Goal: Navigation & Orientation: Understand site structure

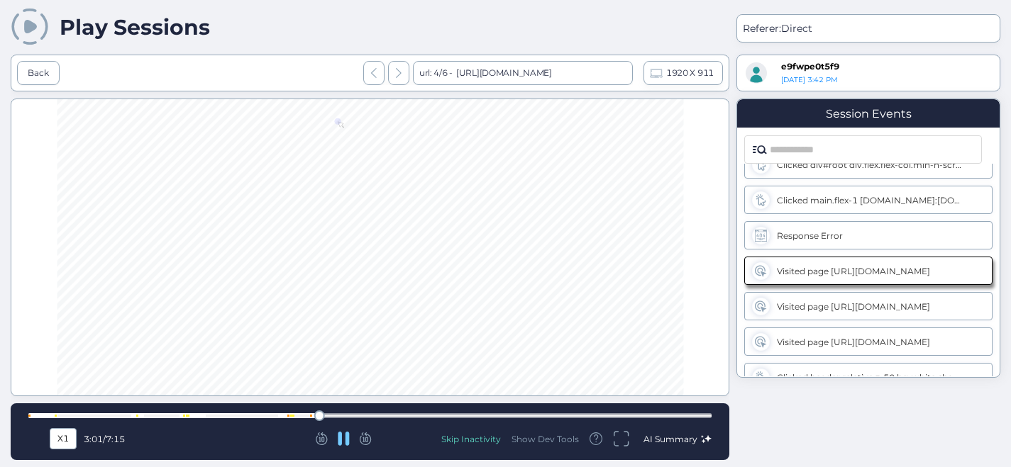
scroll to position [426, 0]
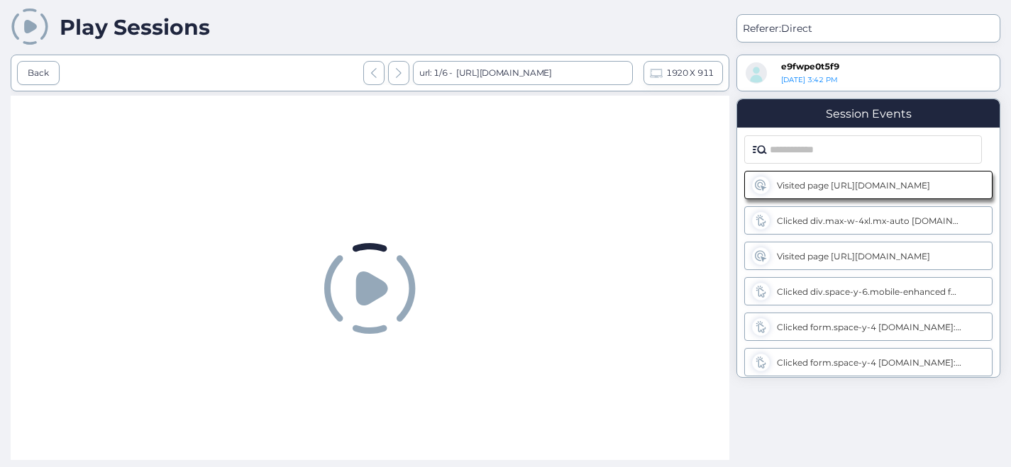
click at [370, 286] on icon at bounding box center [372, 289] width 32 height 34
click at [371, 289] on icon at bounding box center [372, 289] width 32 height 34
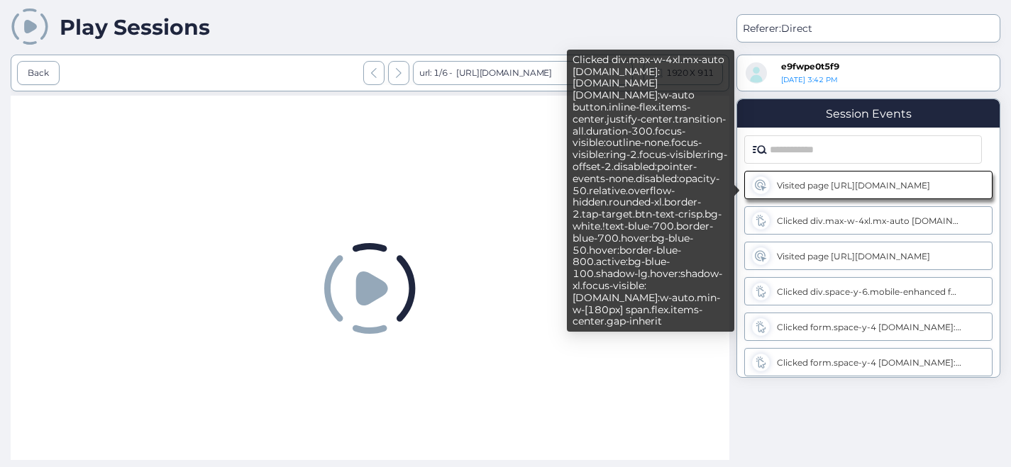
click at [848, 221] on div "Clicked div.max-w-4xl.mx-auto [DOMAIN_NAME]:[DOMAIN_NAME] [DOMAIN_NAME]:w-auto …" at bounding box center [869, 221] width 184 height 11
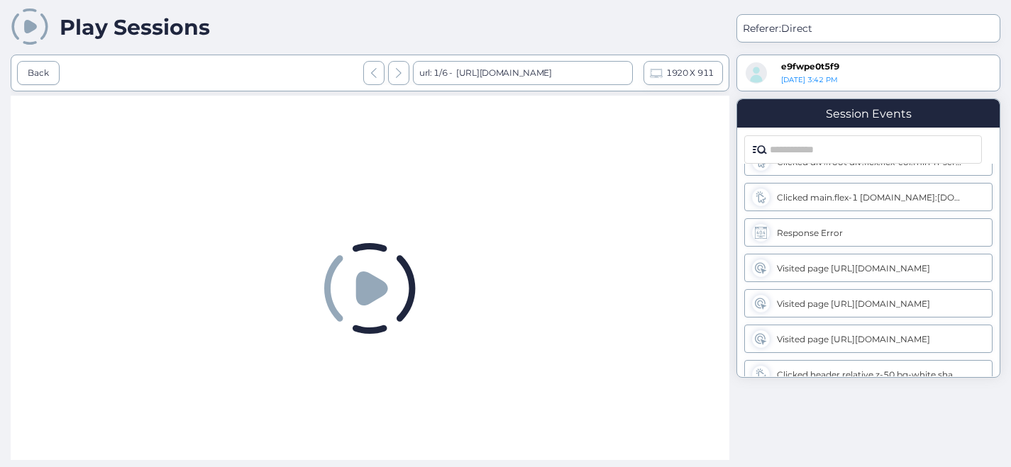
scroll to position [426, 0]
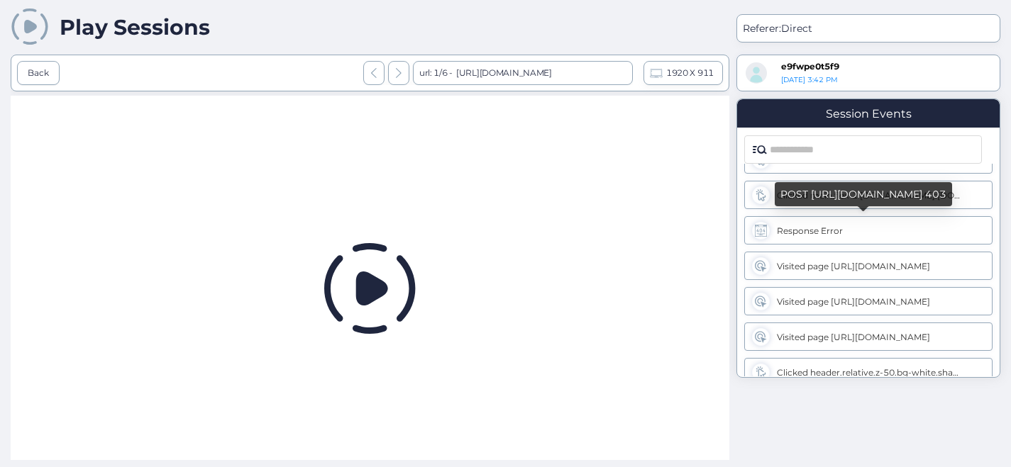
click at [817, 236] on div "Response Error" at bounding box center [868, 230] width 248 height 28
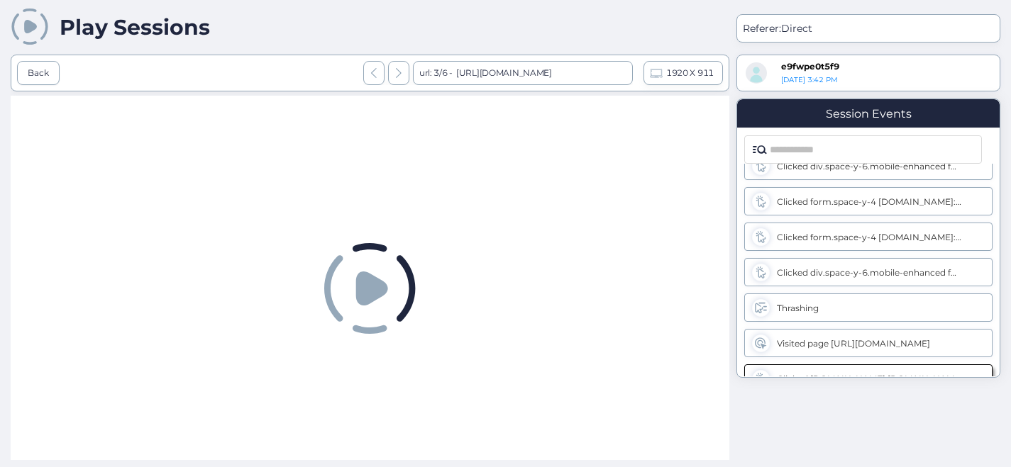
scroll to position [126, 0]
click at [802, 308] on div "Thrashing" at bounding box center [869, 307] width 184 height 11
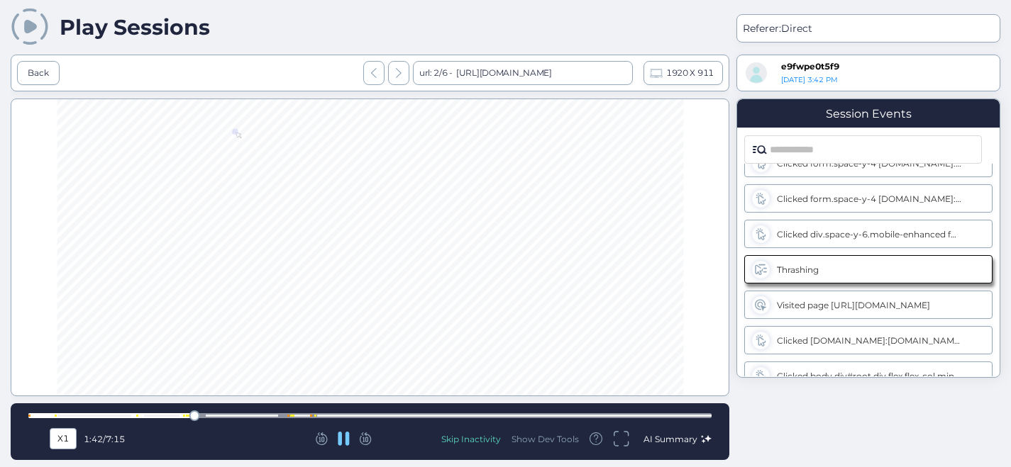
scroll to position [162, 0]
drag, startPoint x: 51, startPoint y: 412, endPoint x: 35, endPoint y: 416, distance: 16.0
click at [35, 416] on div at bounding box center [369, 416] width 683 height 11
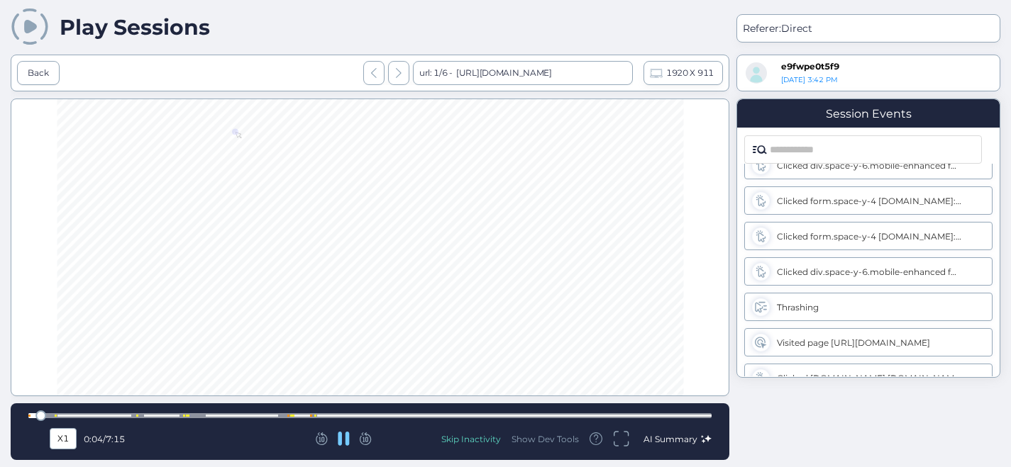
scroll to position [0, 0]
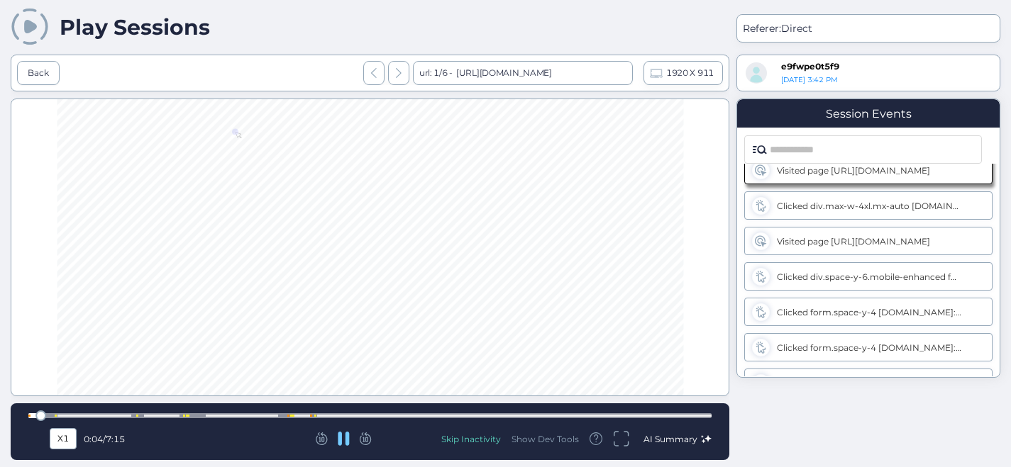
click at [42, 418] on div at bounding box center [40, 416] width 11 height 11
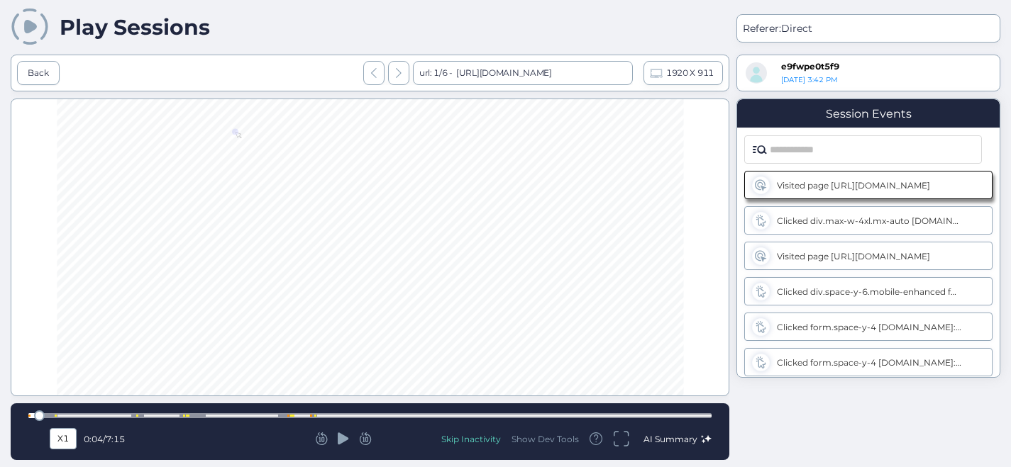
click at [34, 415] on div at bounding box center [39, 416] width 11 height 11
click at [344, 440] on icon at bounding box center [343, 439] width 11 height 12
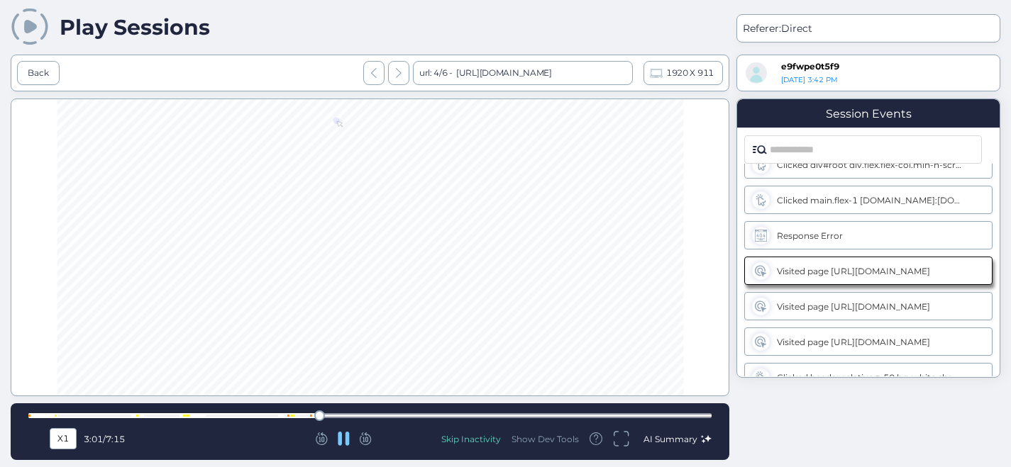
scroll to position [426, 0]
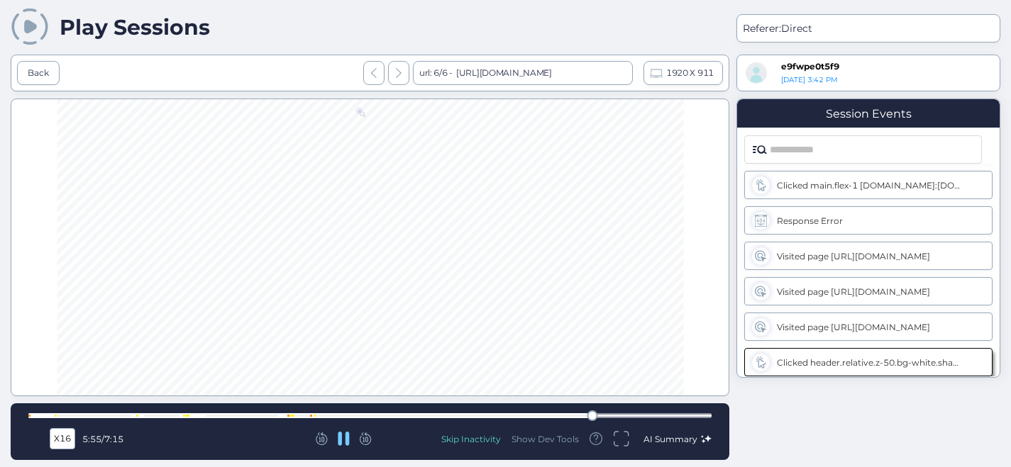
click at [284, 416] on div at bounding box center [369, 415] width 683 height 5
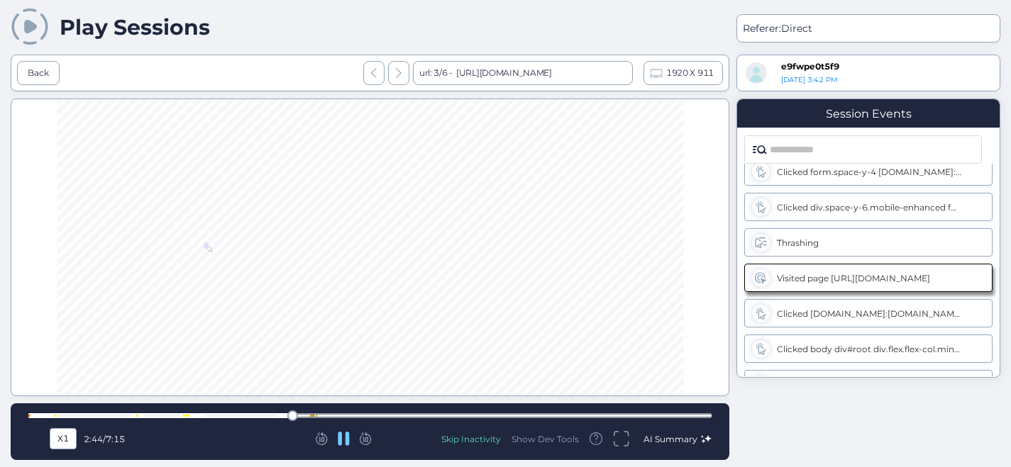
scroll to position [198, 0]
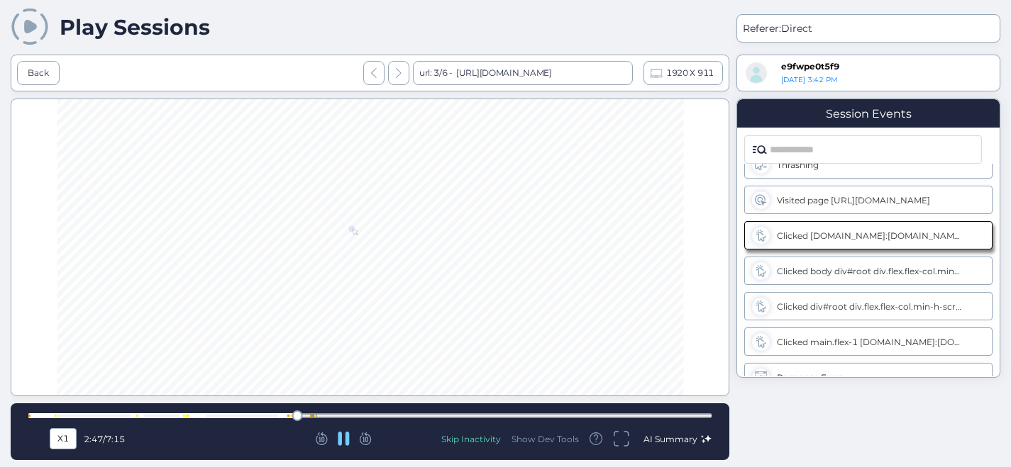
click at [346, 440] on icon at bounding box center [344, 439] width 12 height 14
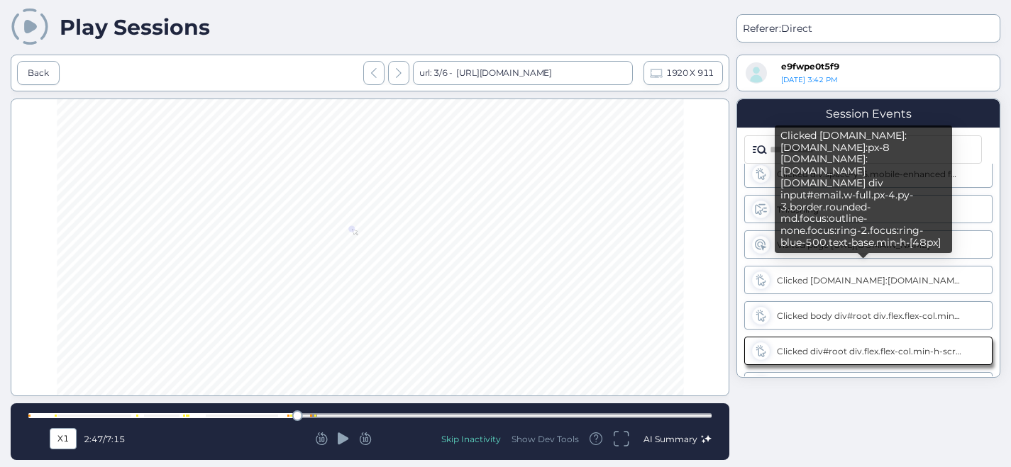
scroll to position [224, 0]
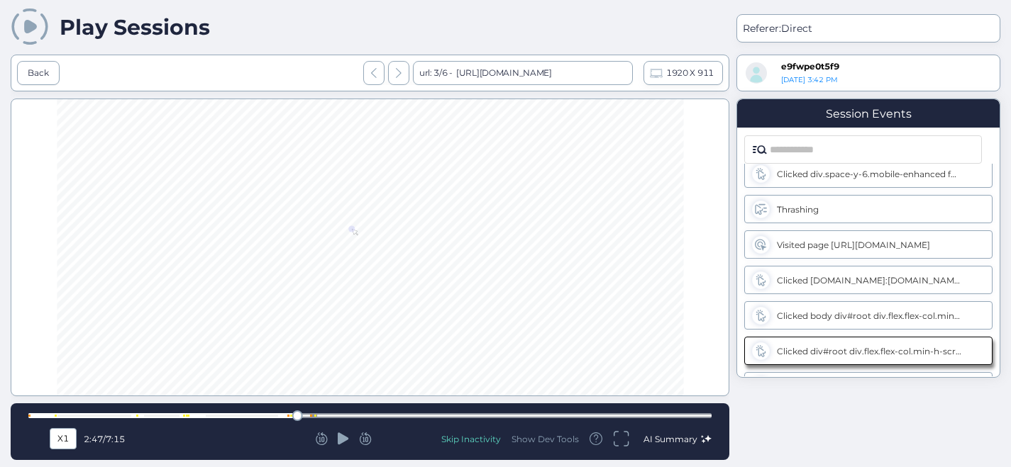
click at [339, 438] on icon at bounding box center [343, 439] width 11 height 12
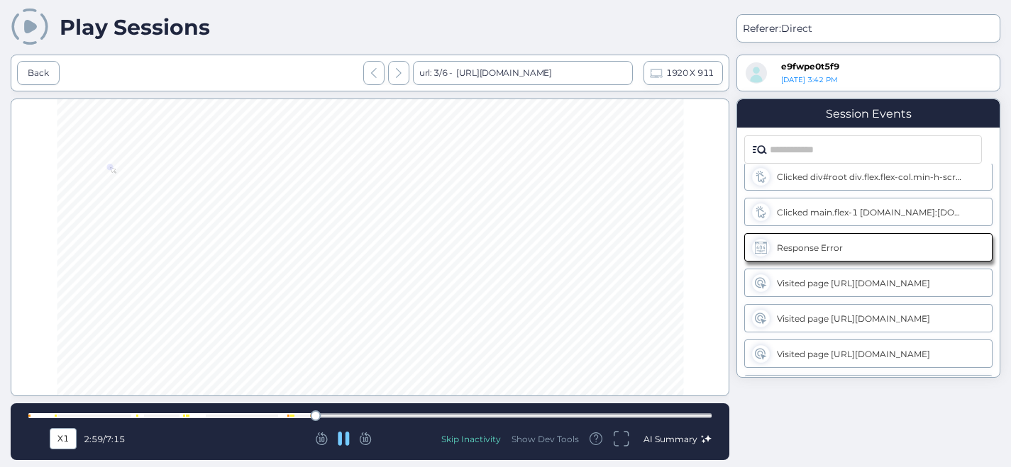
scroll to position [411, 0]
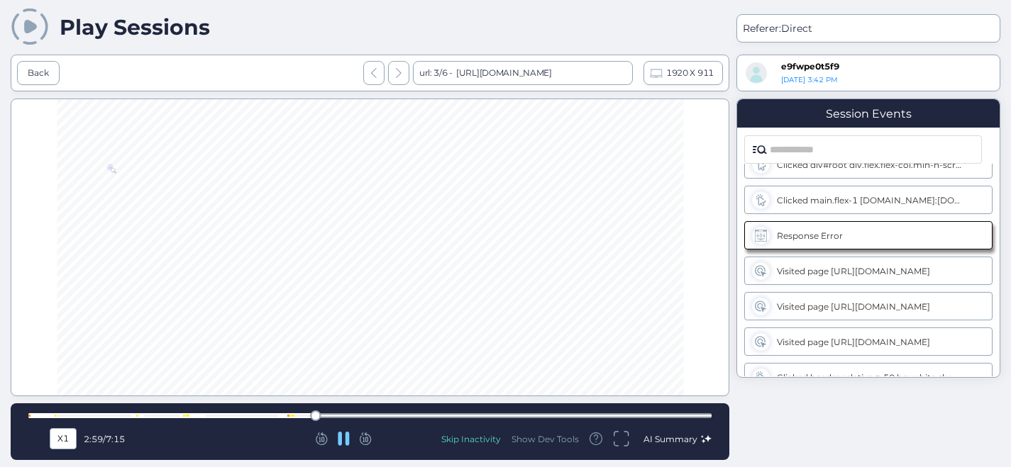
click at [342, 440] on icon at bounding box center [343, 439] width 11 height 14
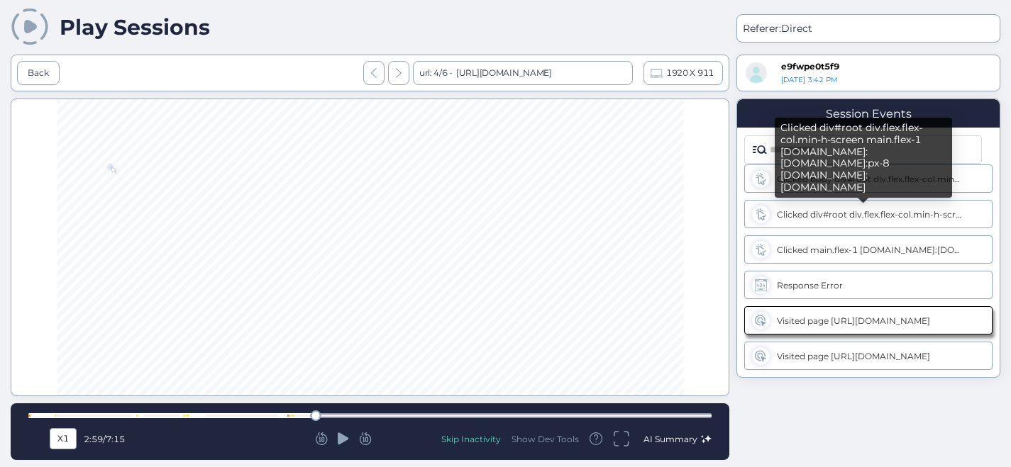
scroll to position [338, 0]
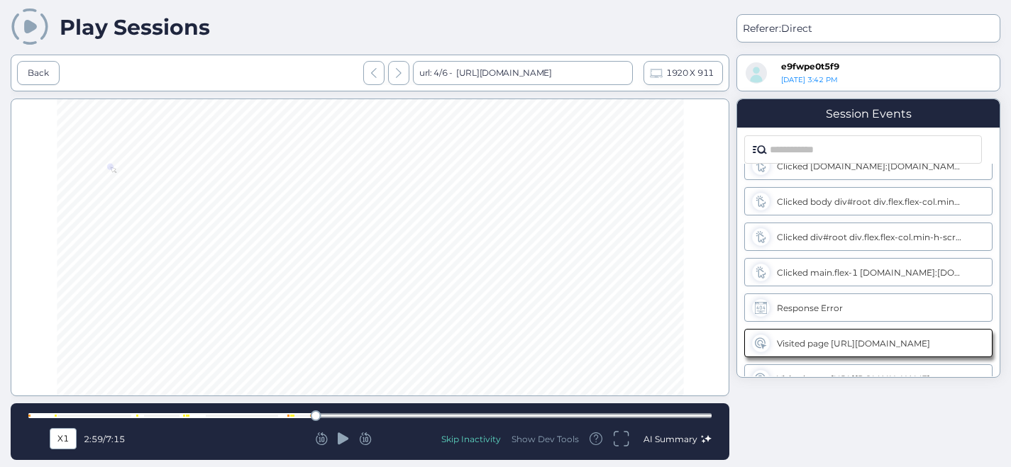
drag, startPoint x: 295, startPoint y: 418, endPoint x: 287, endPoint y: 416, distance: 8.6
click at [287, 416] on div at bounding box center [369, 415] width 683 height 5
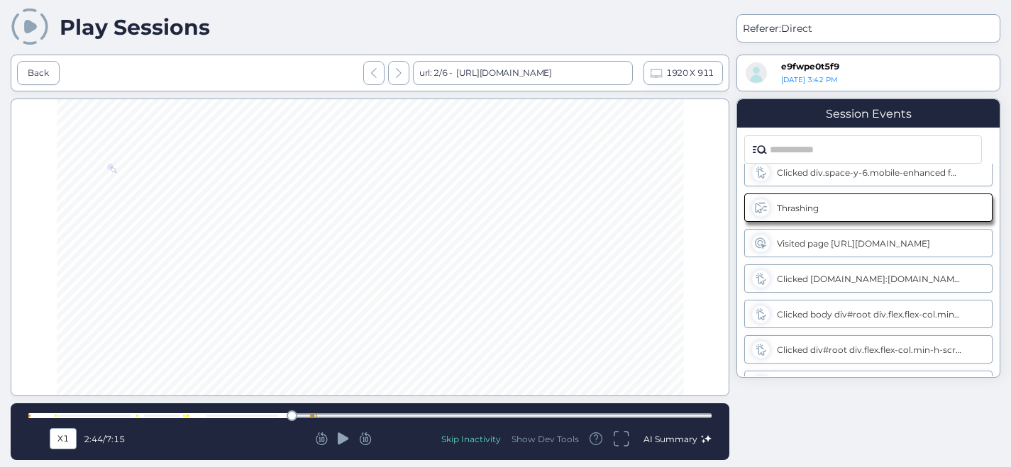
click at [287, 416] on div at bounding box center [292, 416] width 11 height 11
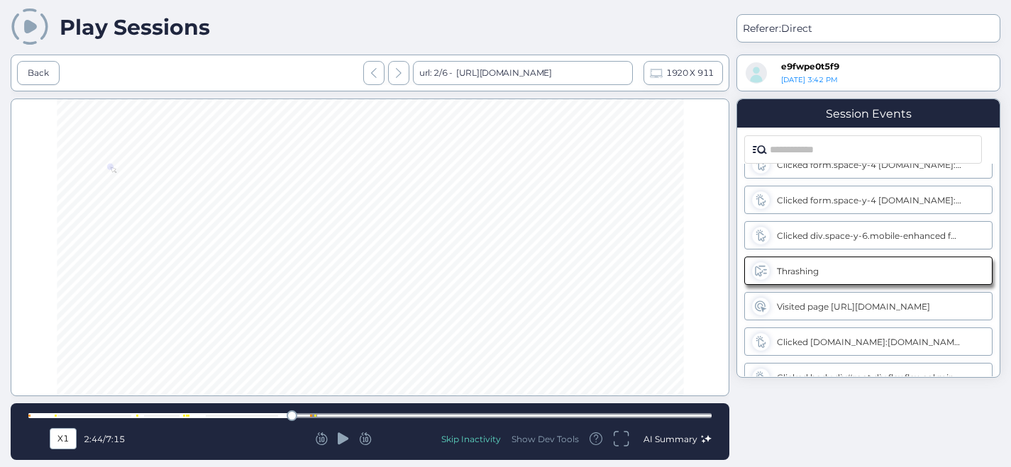
click at [345, 438] on icon at bounding box center [343, 439] width 11 height 12
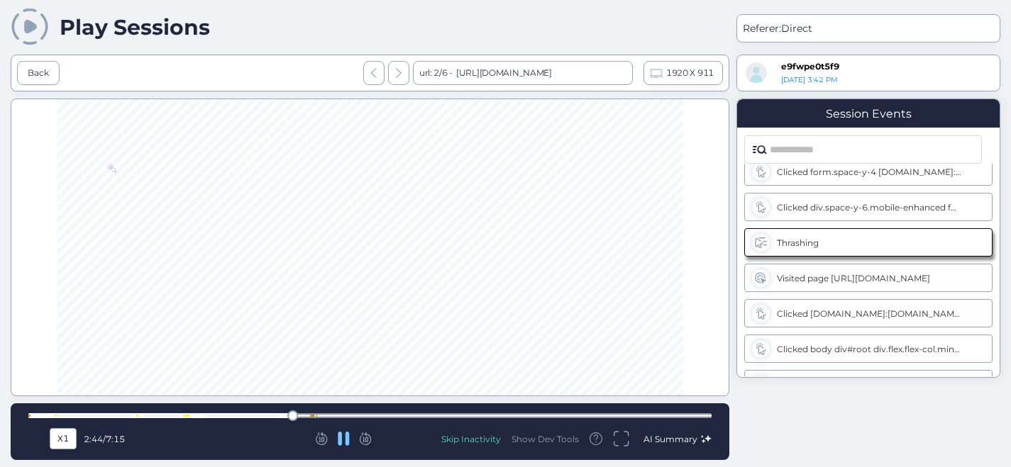
scroll to position [198, 0]
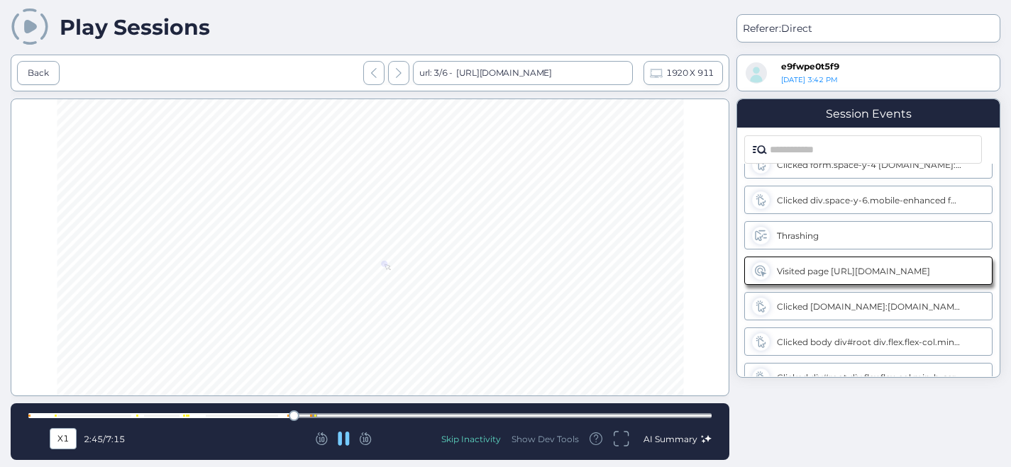
click at [345, 438] on icon at bounding box center [344, 439] width 12 height 14
click at [57, 440] on div "X1" at bounding box center [63, 439] width 20 height 16
click at [69, 318] on span "X0.5" at bounding box center [63, 319] width 23 height 16
click at [343, 437] on icon at bounding box center [343, 439] width 11 height 12
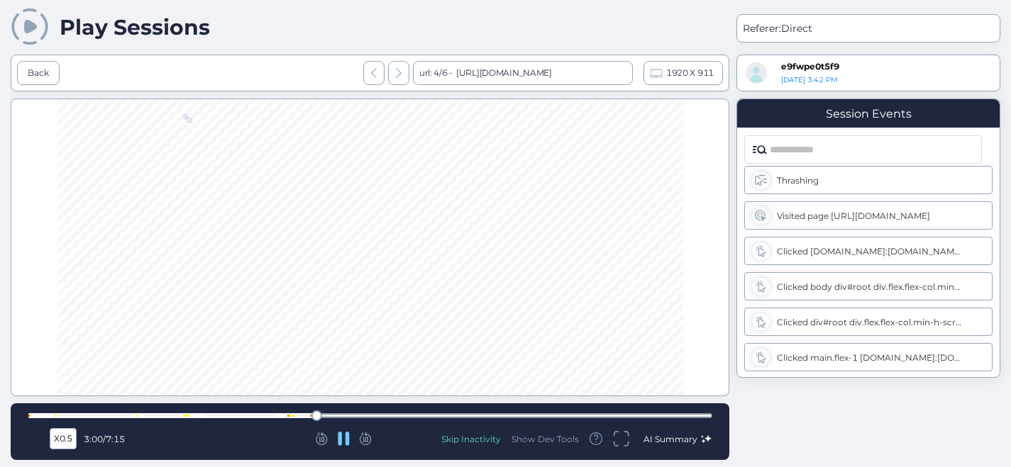
scroll to position [250, 0]
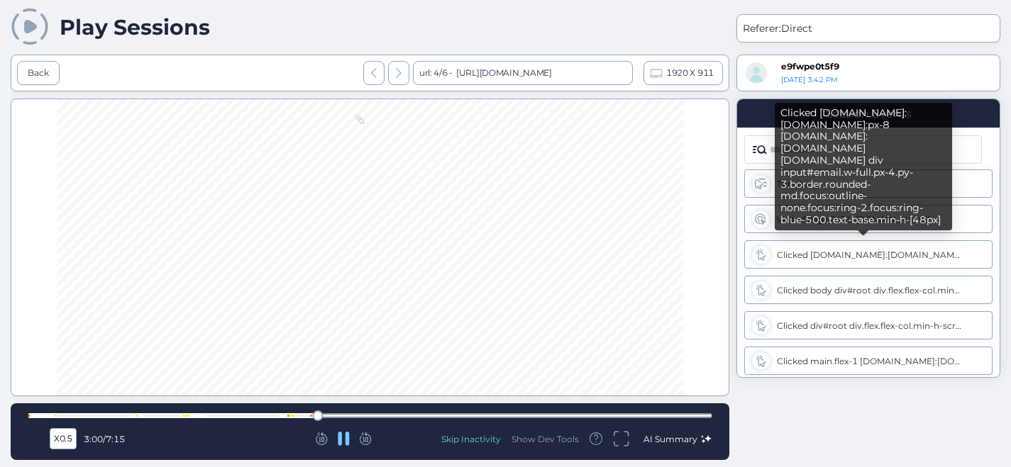
click at [821, 253] on div "Clicked [DOMAIN_NAME]:[DOMAIN_NAME]:px-8 [DOMAIN_NAME]:[DOMAIN_NAME] [DOMAIN_NA…" at bounding box center [869, 255] width 184 height 11
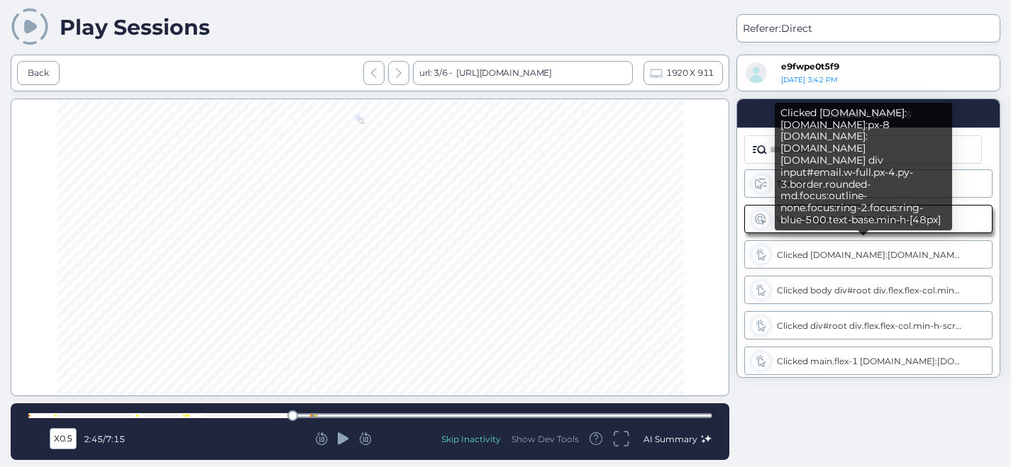
scroll to position [198, 0]
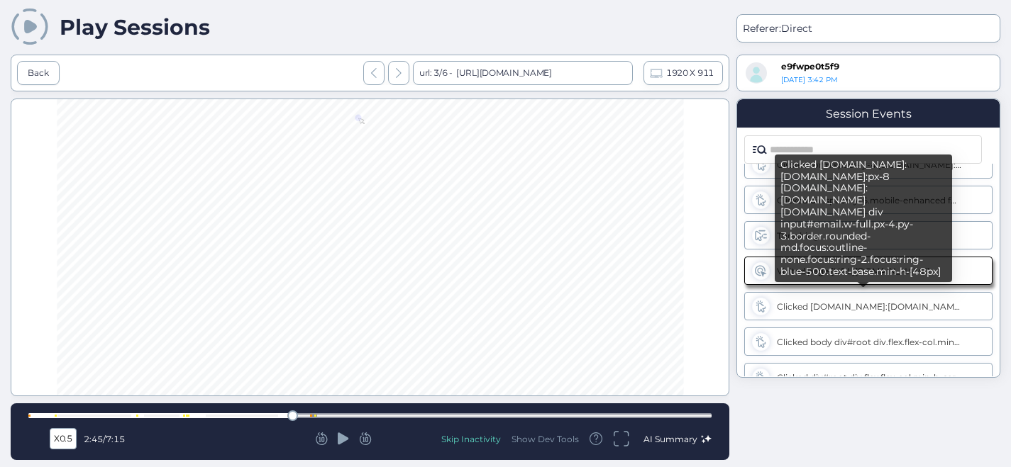
click at [812, 304] on div "Clicked [DOMAIN_NAME]:[DOMAIN_NAME]:px-8 [DOMAIN_NAME]:[DOMAIN_NAME] [DOMAIN_NA…" at bounding box center [869, 306] width 184 height 11
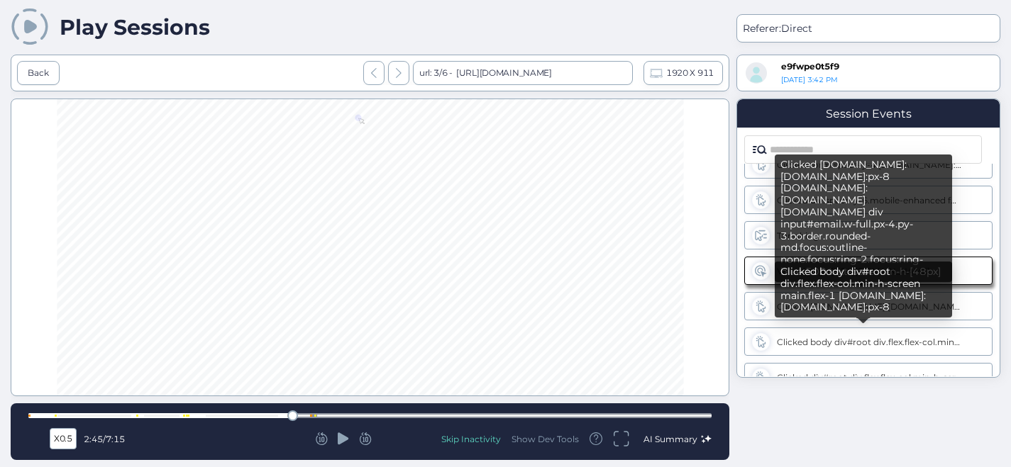
click at [799, 334] on div "Clicked body div#root div.flex.flex-col.min-h-screen main.flex-1 [DOMAIN_NAME]:…" at bounding box center [868, 342] width 248 height 28
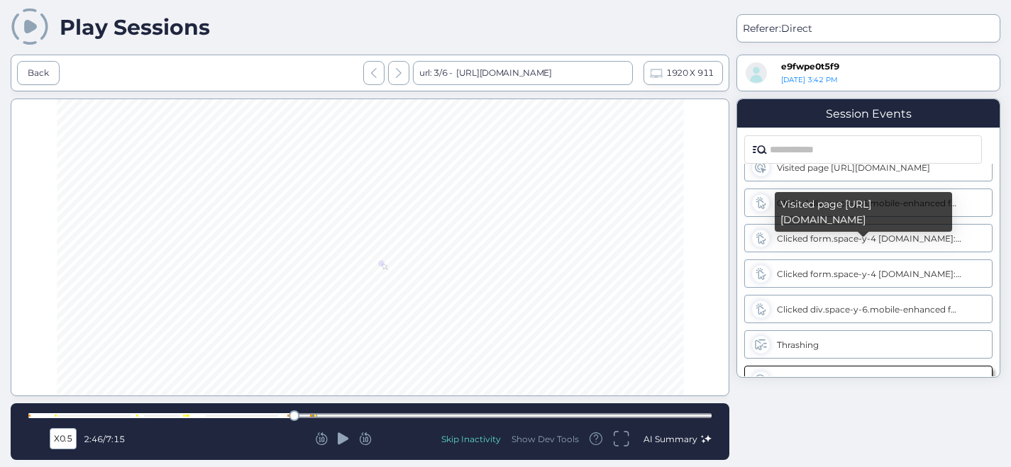
scroll to position [91, 0]
